Goal: Information Seeking & Learning: Learn about a topic

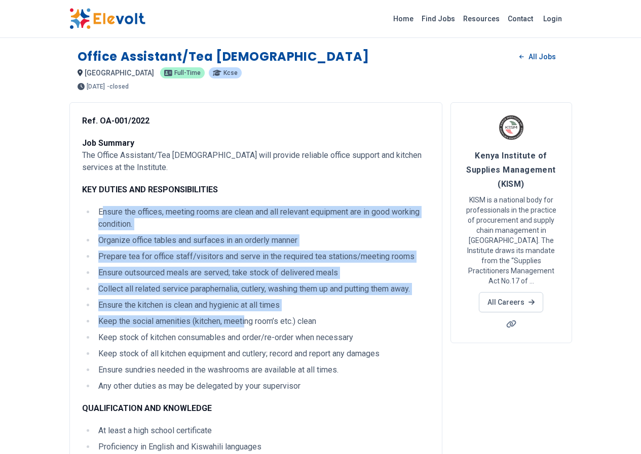
drag, startPoint x: 40, startPoint y: 199, endPoint x: 81, endPoint y: 240, distance: 58.0
click at [181, 295] on ul "Ensure the offices, meeting rooms are clean and all relevant equipment are in g…" at bounding box center [255, 299] width 347 height 186
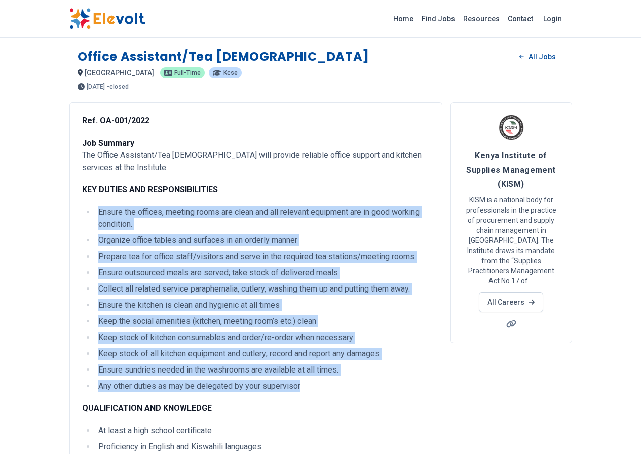
drag, startPoint x: 38, startPoint y: 200, endPoint x: 223, endPoint y: 329, distance: 225.5
click at [253, 366] on ul "Ensure the offices, meeting rooms are clean and all relevant equipment are in g…" at bounding box center [255, 299] width 347 height 186
copy ul "Ensure the offices, meeting rooms are clean and all relevant equipment are in g…"
